Goal: Information Seeking & Learning: Learn about a topic

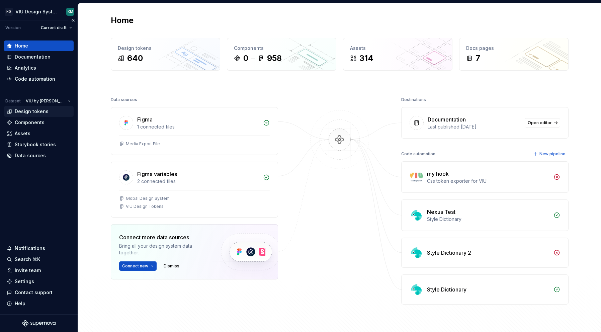
click at [44, 110] on div "Design tokens" at bounding box center [32, 111] width 34 height 7
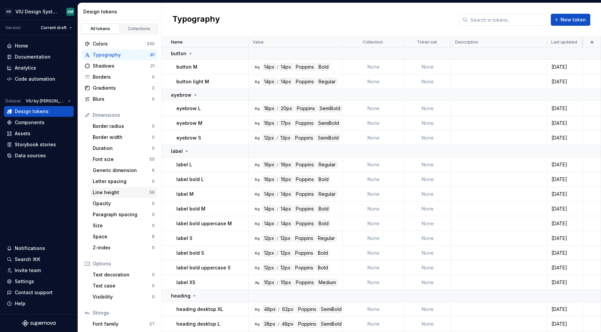
click at [113, 191] on div "Line height" at bounding box center [121, 192] width 57 height 7
